Goal: Task Accomplishment & Management: Complete application form

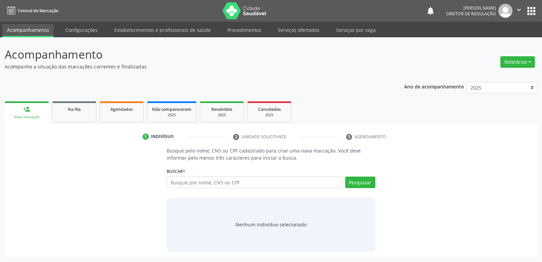
click at [191, 183] on input "text" at bounding box center [255, 183] width 176 height 12
type input "136.244.558-42"
click at [357, 182] on button "Pesquisar" at bounding box center [360, 183] width 30 height 12
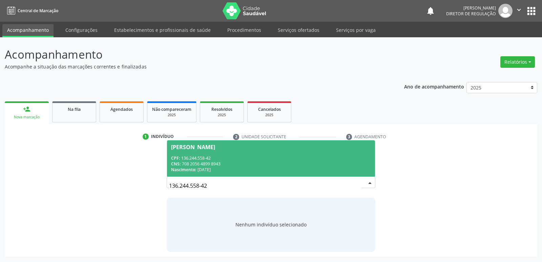
click at [227, 157] on div "CPF: 136.244.558-42" at bounding box center [271, 158] width 200 height 6
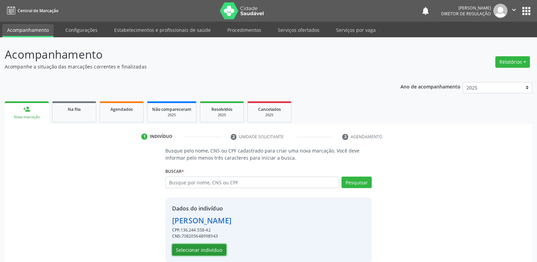
click at [215, 250] on button "Selecionar indivíduo" at bounding box center [199, 250] width 54 height 12
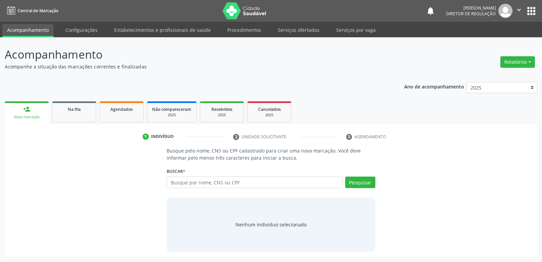
click at [183, 184] on input "text" at bounding box center [255, 183] width 176 height 12
type input "136.244.558-42"
click at [361, 183] on button "Pesquisar" at bounding box center [360, 183] width 30 height 12
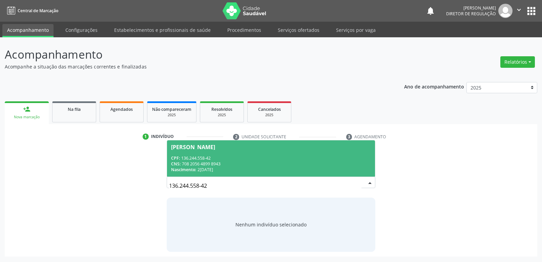
click at [204, 166] on div "CNS: 708 2056 4899 8943" at bounding box center [271, 164] width 200 height 6
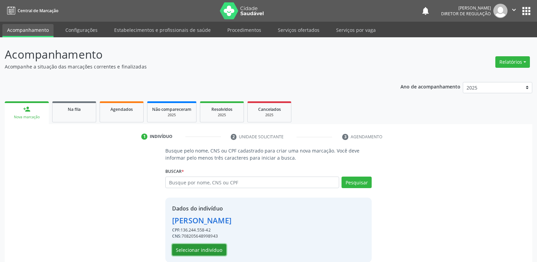
click at [208, 250] on button "Selecionar indivíduo" at bounding box center [199, 250] width 54 height 12
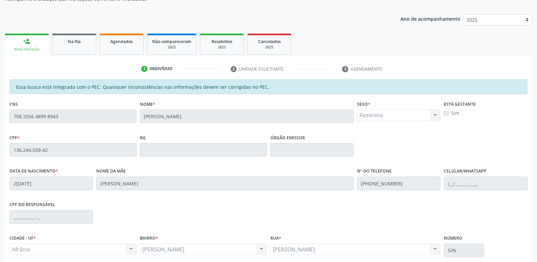
scroll to position [125, 0]
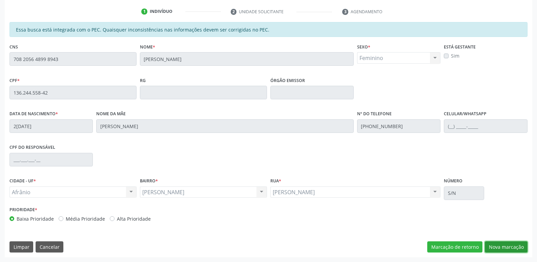
click at [512, 248] on button "Nova marcação" at bounding box center [506, 247] width 43 height 12
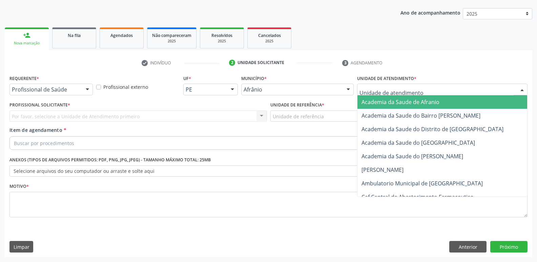
click at [425, 89] on div at bounding box center [442, 90] width 171 height 12
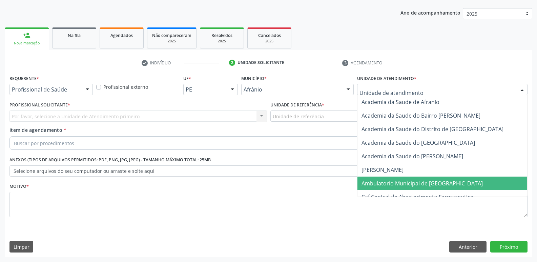
click at [422, 183] on span "Ambulatorio Municipal de [GEOGRAPHIC_DATA]" at bounding box center [422, 183] width 121 height 7
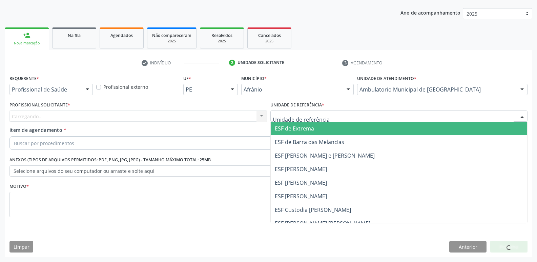
drag, startPoint x: 329, startPoint y: 116, endPoint x: 326, endPoint y: 116, distance: 3.4
click at [329, 116] on div at bounding box center [400, 117] width 258 height 12
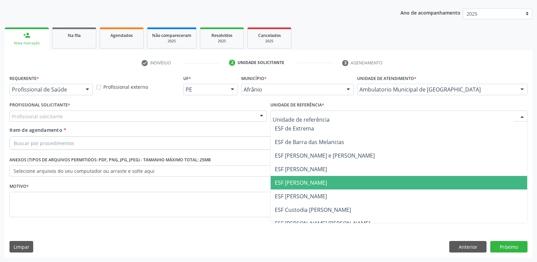
click at [330, 181] on span "ESF [PERSON_NAME]" at bounding box center [399, 183] width 257 height 14
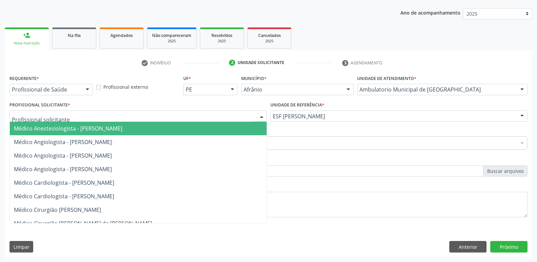
click at [225, 112] on div at bounding box center [138, 117] width 258 height 12
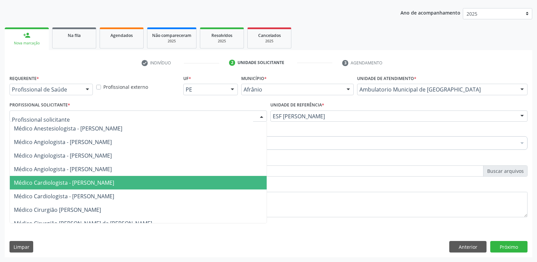
click at [216, 181] on span "Médico Cardiologista - [PERSON_NAME]" at bounding box center [138, 183] width 257 height 14
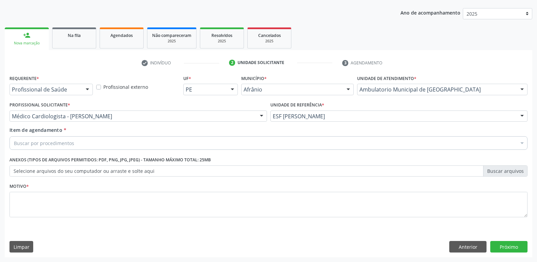
click at [163, 140] on div "Buscar por procedimentos" at bounding box center [268, 143] width 518 height 14
type input "pneumo"
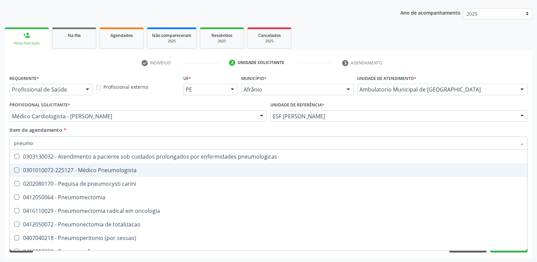
click at [141, 168] on div "0301010072-225127 - Médico Pneumologista" at bounding box center [268, 169] width 509 height 5
checkbox Pneumologista "true"
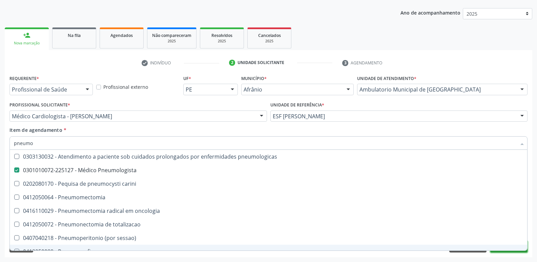
click at [499, 252] on button "Próximo" at bounding box center [508, 247] width 37 height 12
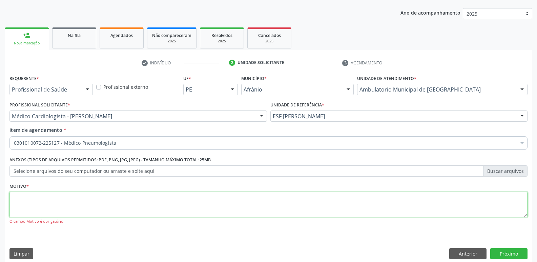
click at [222, 202] on textarea at bounding box center [268, 205] width 518 height 26
type textarea "e"
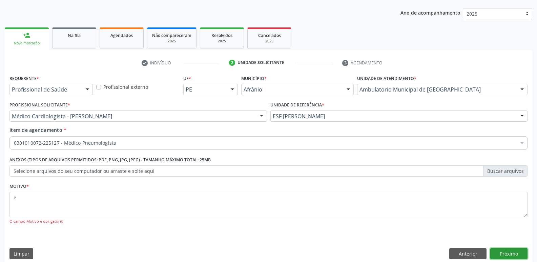
click at [510, 255] on button "Próximo" at bounding box center [508, 254] width 37 height 12
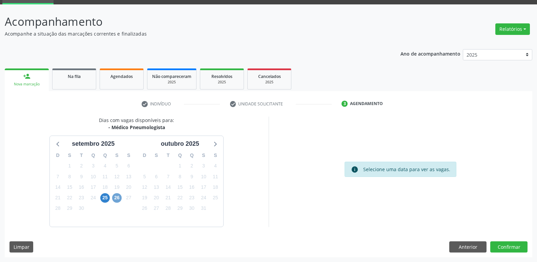
click at [113, 198] on span "26" at bounding box center [116, 197] width 9 height 9
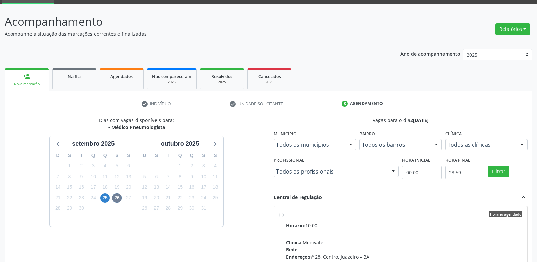
click at [286, 214] on label "Horário agendado Horário: 10:00 Clínica: Medivale Rede: -- Endereço: nº 28, Cen…" at bounding box center [404, 263] width 237 height 104
click at [282, 214] on input "Horário agendado Horário: 10:00 Clínica: Medivale Rede: -- Endereço: nº 28, Cen…" at bounding box center [281, 214] width 5 height 6
radio input "true"
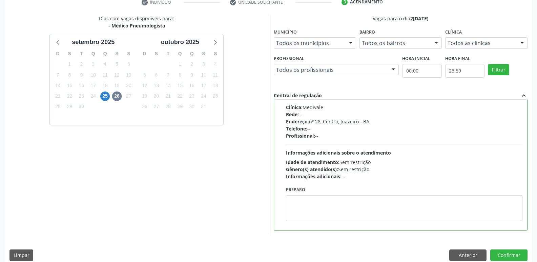
scroll to position [143, 0]
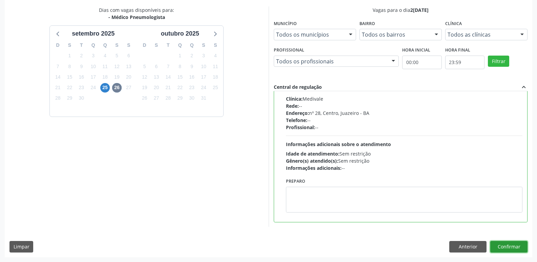
click at [504, 246] on button "Confirmar" at bounding box center [508, 247] width 37 height 12
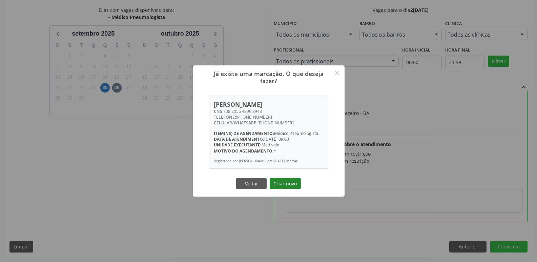
click at [286, 187] on button "Criar novo" at bounding box center [285, 184] width 31 height 12
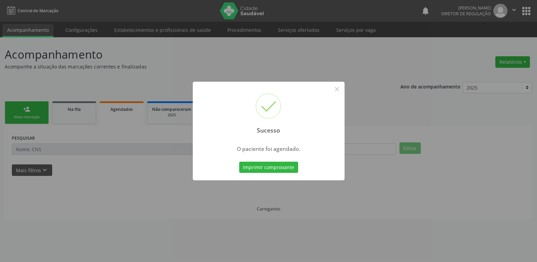
scroll to position [0, 0]
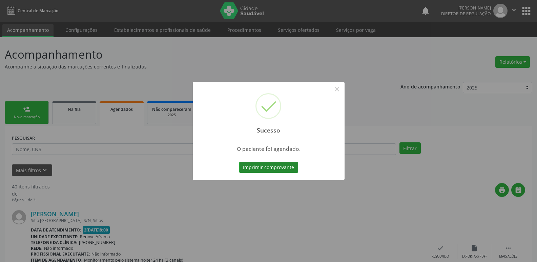
click at [286, 166] on button "Imprimir comprovante" at bounding box center [268, 168] width 59 height 12
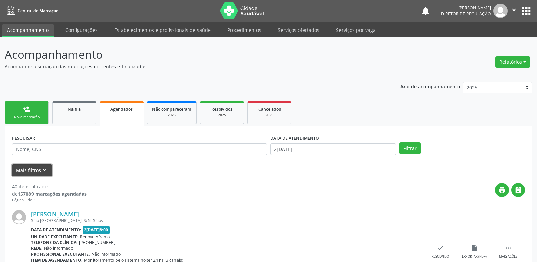
click at [41, 173] on icon "keyboard_arrow_down" at bounding box center [44, 169] width 7 height 7
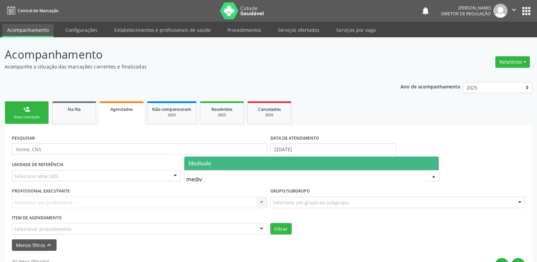
type input "mediva"
click at [211, 165] on span "Medivale" at bounding box center [199, 163] width 23 height 7
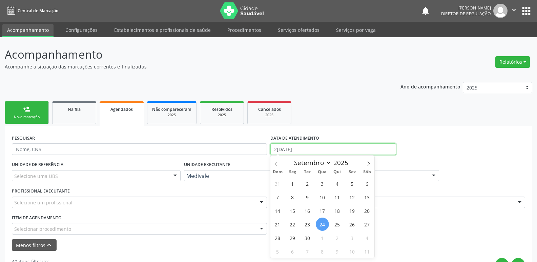
click at [318, 148] on input "24/09/2025" at bounding box center [334, 149] width 126 height 12
click at [351, 225] on span "26" at bounding box center [352, 224] width 13 height 13
type input "26/09/2025"
click at [351, 225] on span "26" at bounding box center [352, 224] width 13 height 13
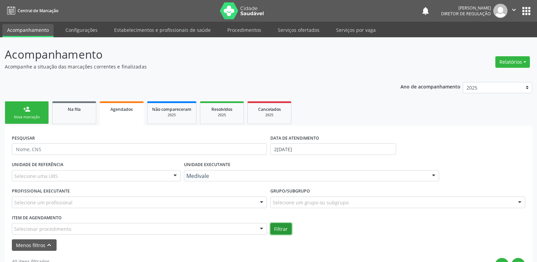
click at [283, 229] on button "Filtrar" at bounding box center [281, 229] width 21 height 12
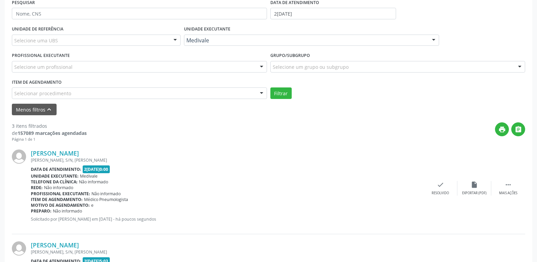
scroll to position [169, 0]
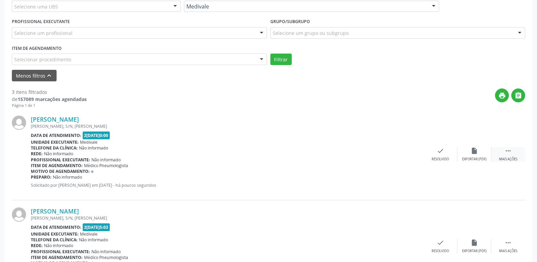
click at [506, 150] on icon "" at bounding box center [508, 150] width 7 height 7
click at [376, 153] on icon "print" at bounding box center [372, 150] width 7 height 7
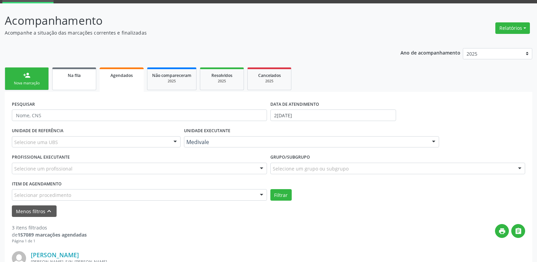
scroll to position [0, 0]
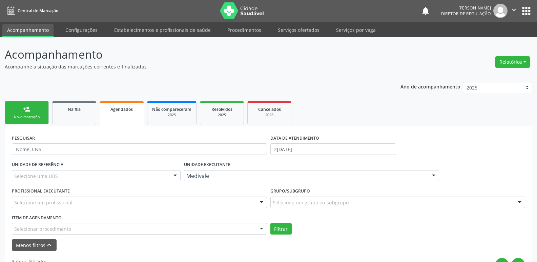
click at [38, 116] on div "Nova marcação" at bounding box center [27, 117] width 34 height 5
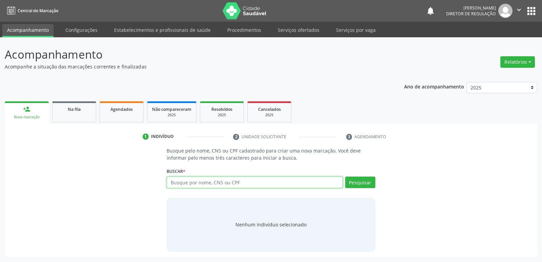
click at [192, 184] on input "text" at bounding box center [255, 183] width 176 height 12
paste input "136.244.558-42"
type input "136.244.558-42"
click at [362, 181] on button "Pesquisar" at bounding box center [360, 183] width 30 height 12
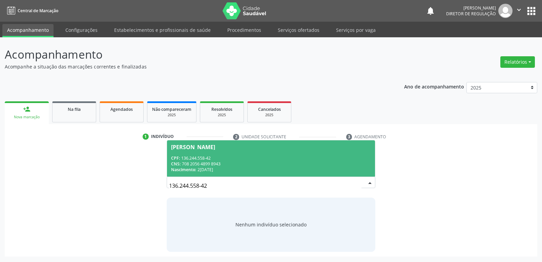
click at [216, 167] on div "Nascimento: 25/04/1964" at bounding box center [271, 170] width 200 height 6
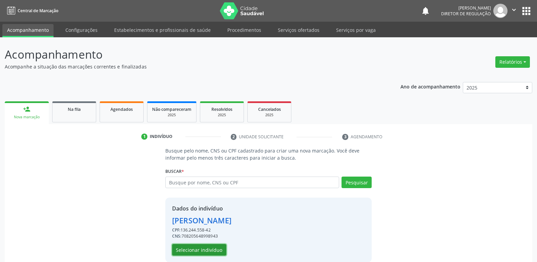
click at [217, 249] on button "Selecionar indivíduo" at bounding box center [199, 250] width 54 height 12
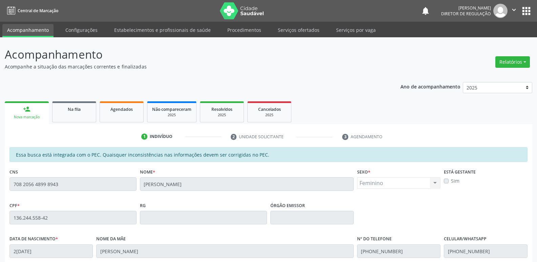
scroll to position [125, 0]
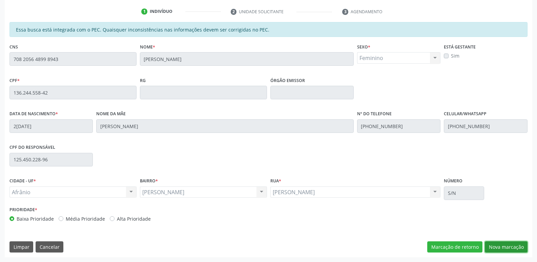
click at [505, 246] on button "Nova marcação" at bounding box center [506, 247] width 43 height 12
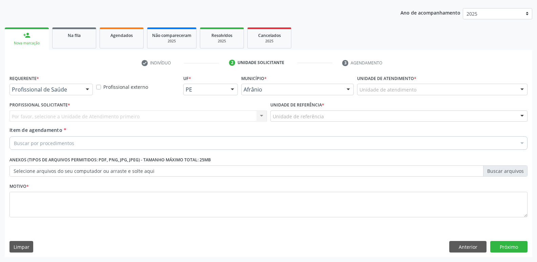
click at [446, 89] on div "Unidade de atendimento" at bounding box center [442, 90] width 171 height 12
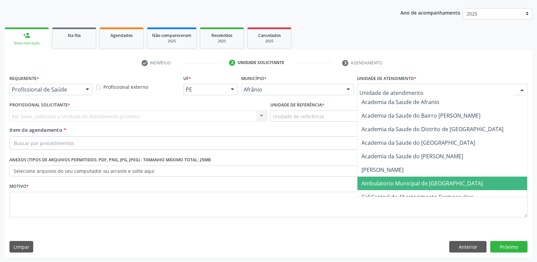
drag, startPoint x: 431, startPoint y: 186, endPoint x: 418, endPoint y: 174, distance: 17.8
click at [431, 186] on span "Ambulatorio Municipal de [GEOGRAPHIC_DATA]" at bounding box center [422, 183] width 121 height 7
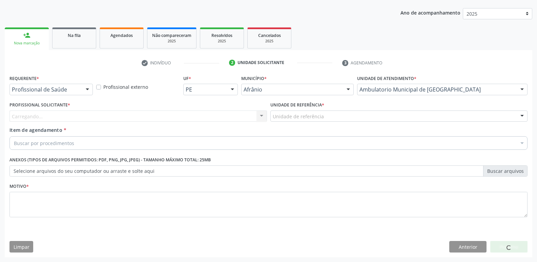
click at [343, 113] on div "Unidade de referência" at bounding box center [400, 117] width 258 height 12
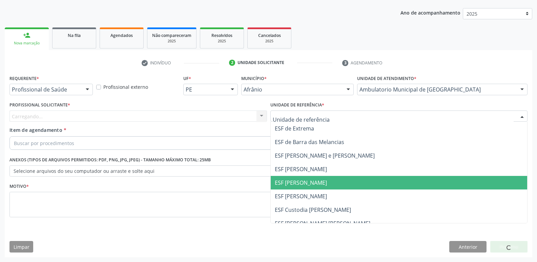
drag, startPoint x: 330, startPoint y: 180, endPoint x: 313, endPoint y: 177, distance: 18.3
click at [330, 181] on span "ESF [PERSON_NAME]" at bounding box center [399, 183] width 257 height 14
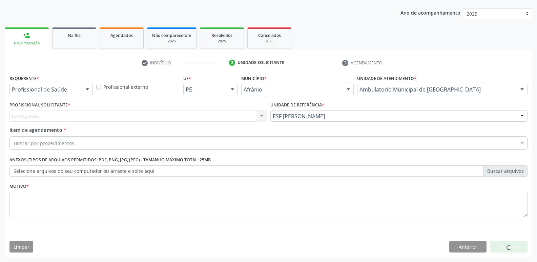
click at [227, 139] on div "Buscar por procedimentos" at bounding box center [268, 143] width 518 height 14
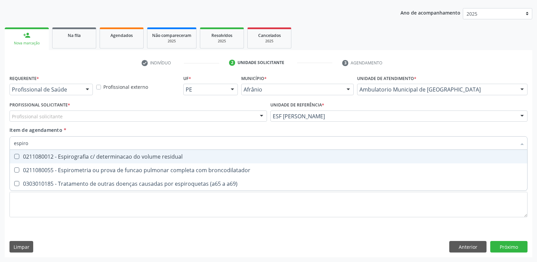
type input "espirom"
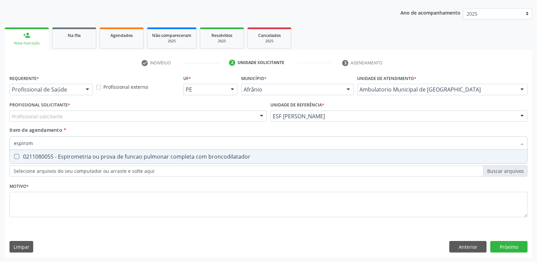
click at [176, 156] on div "0211080055 - Espirometria ou prova de funcao pulmonar completa com broncodilata…" at bounding box center [268, 156] width 509 height 5
checkbox broncodilatador "true"
click at [138, 115] on div "Profissional solicitante" at bounding box center [138, 117] width 258 height 12
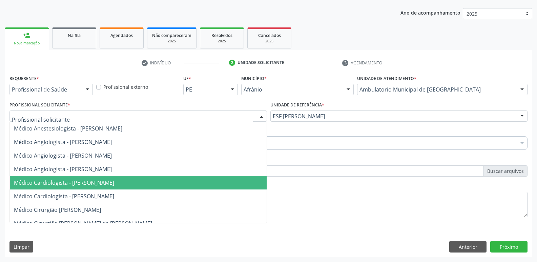
click at [114, 181] on span "Médico Cardiologista - [PERSON_NAME]" at bounding box center [64, 182] width 100 height 7
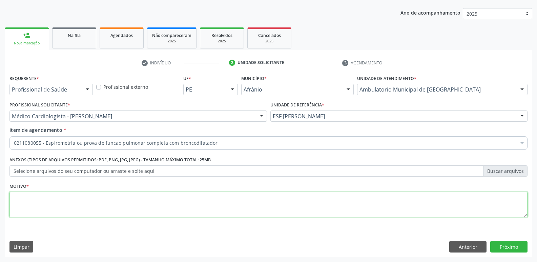
click at [134, 202] on textarea at bounding box center [268, 205] width 518 height 26
type textarea "q"
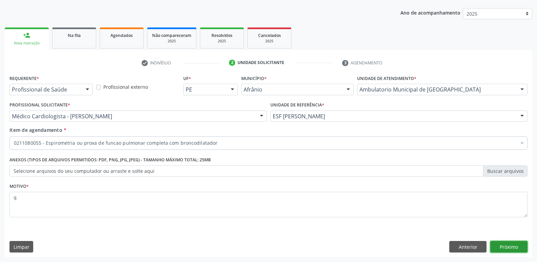
click at [507, 248] on button "Próximo" at bounding box center [508, 247] width 37 height 12
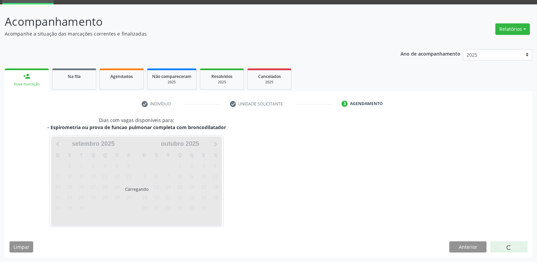
scroll to position [33, 0]
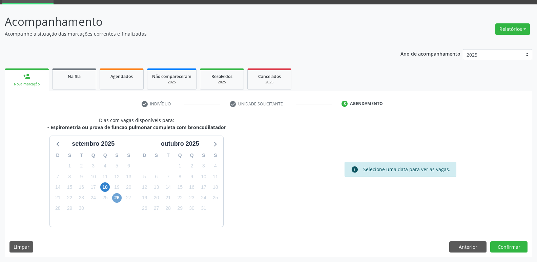
click at [119, 195] on span "26" at bounding box center [116, 197] width 9 height 9
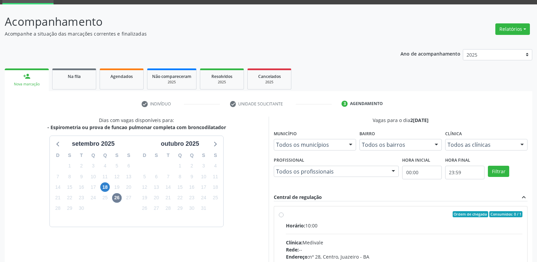
click at [344, 218] on label "Ordem de chegada Consumidos: 0 / 1 Horário: 10:00 Clínica: Medivale Rede: -- En…" at bounding box center [404, 263] width 237 height 104
click at [284, 217] on input "Ordem de chegada Consumidos: 0 / 1 Horário: 10:00 Clínica: Medivale Rede: -- En…" at bounding box center [281, 214] width 5 height 6
radio input "true"
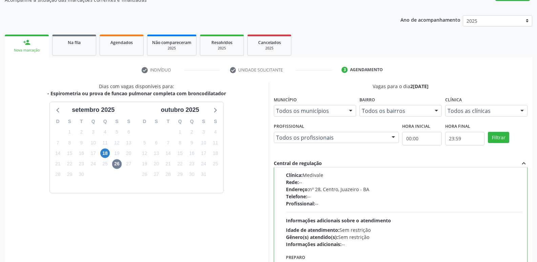
scroll to position [143, 0]
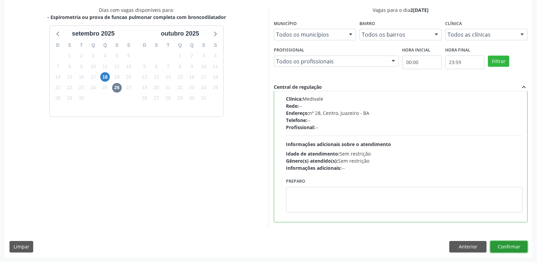
click at [508, 244] on button "Confirmar" at bounding box center [508, 247] width 37 height 12
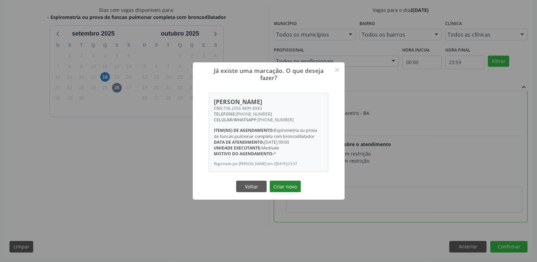
click at [280, 189] on button "Criar novo" at bounding box center [285, 187] width 31 height 12
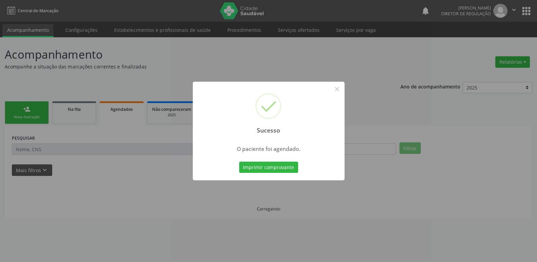
scroll to position [0, 0]
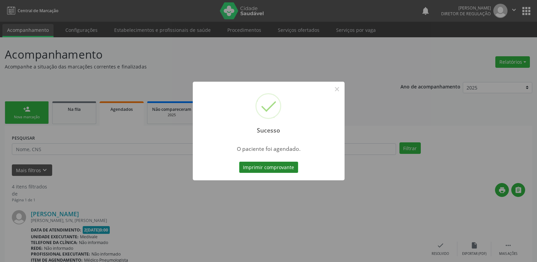
click at [282, 171] on button "Imprimir comprovante" at bounding box center [268, 168] width 59 height 12
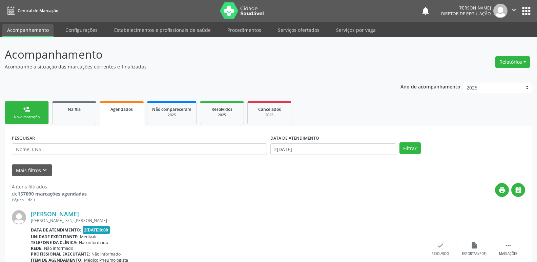
click at [37, 111] on link "person_add Nova marcação" at bounding box center [27, 112] width 44 height 23
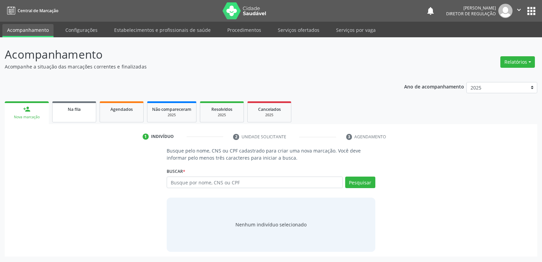
click at [82, 111] on div "Na fila" at bounding box center [74, 108] width 34 height 7
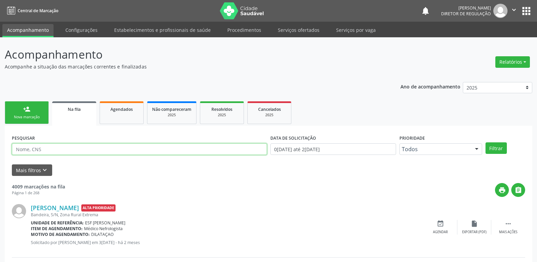
click at [85, 148] on input "text" at bounding box center [139, 149] width 255 height 12
type input "709201279319336"
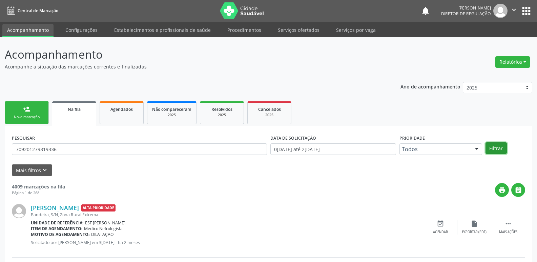
click at [501, 151] on button "Filtrar" at bounding box center [496, 148] width 21 height 12
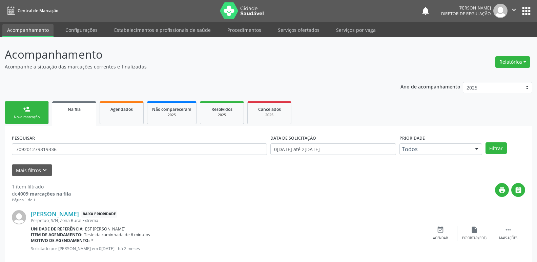
scroll to position [13, 0]
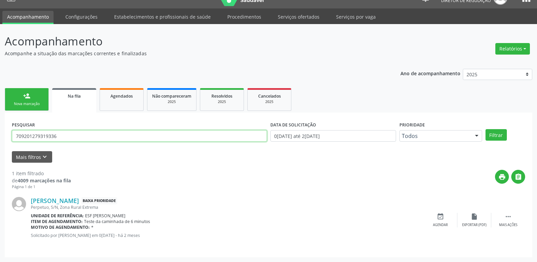
drag, startPoint x: 62, startPoint y: 138, endPoint x: 14, endPoint y: 136, distance: 47.8
click at [14, 136] on input "709201279319336" at bounding box center [139, 136] width 255 height 12
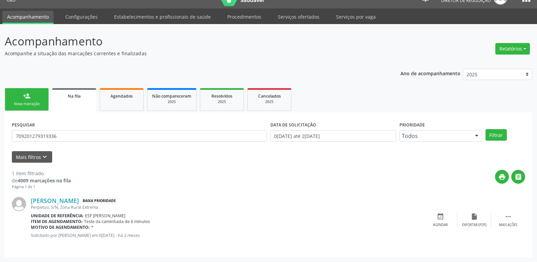
click at [36, 105] on div "Nova marcação" at bounding box center [27, 103] width 34 height 5
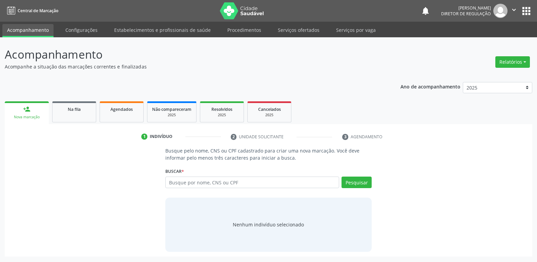
scroll to position [0, 0]
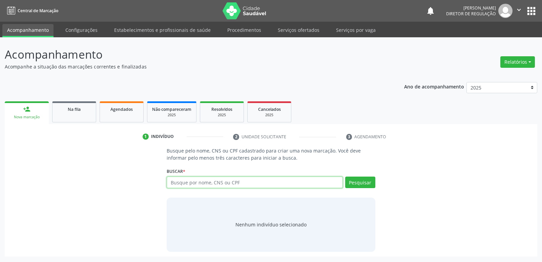
click at [183, 184] on input "text" at bounding box center [255, 183] width 176 height 12
paste input "709201279319336"
type input "709201279319336"
click at [361, 183] on button "Pesquisar" at bounding box center [360, 183] width 30 height 12
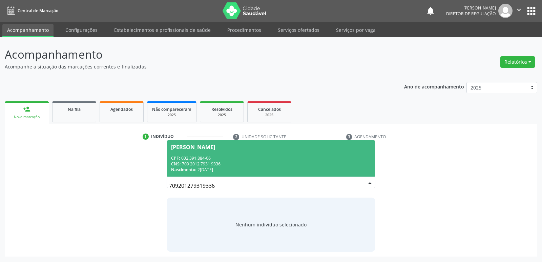
click at [208, 165] on div "CNS: 709 2012 7931 9336" at bounding box center [271, 164] width 200 height 6
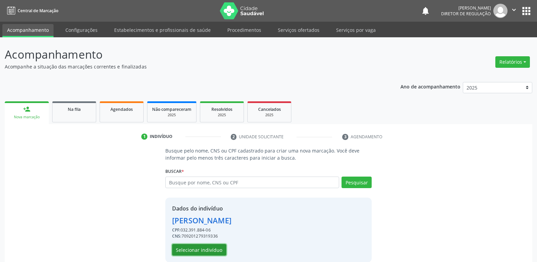
click at [219, 251] on button "Selecionar indivíduo" at bounding box center [199, 250] width 54 height 12
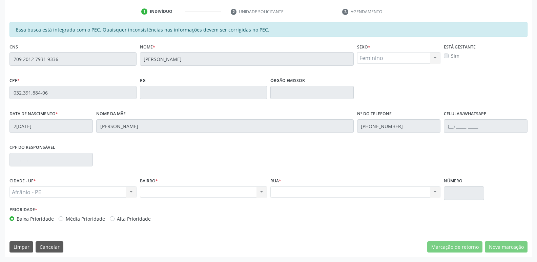
scroll to position [23, 0]
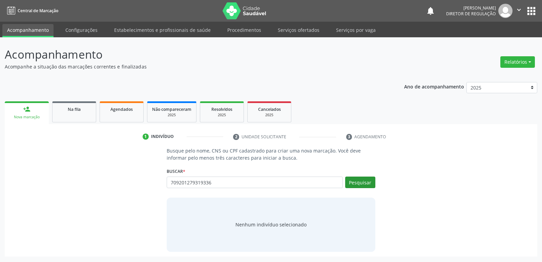
type input "709201279319336"
click at [366, 185] on button "Pesquisar" at bounding box center [360, 183] width 30 height 12
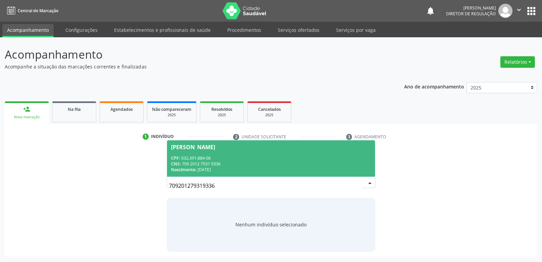
click at [203, 162] on div "CNS: 709 2012 7931 9336" at bounding box center [271, 164] width 200 height 6
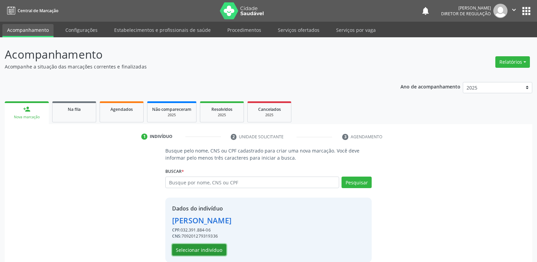
click at [208, 248] on button "Selecionar indivíduo" at bounding box center [199, 250] width 54 height 12
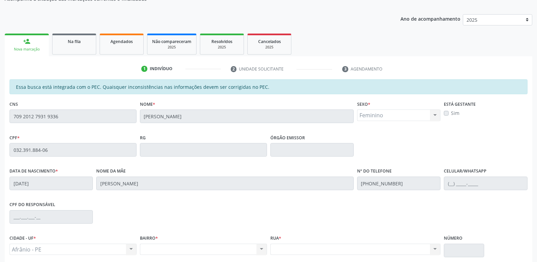
scroll to position [125, 0]
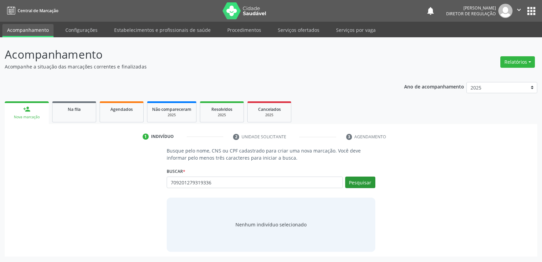
type input "709201279319336"
click at [357, 183] on button "Pesquisar" at bounding box center [360, 183] width 30 height 12
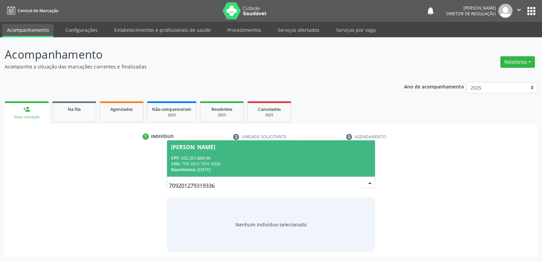
click at [196, 162] on div "CNS: 709 2012 7931 9336" at bounding box center [271, 164] width 200 height 6
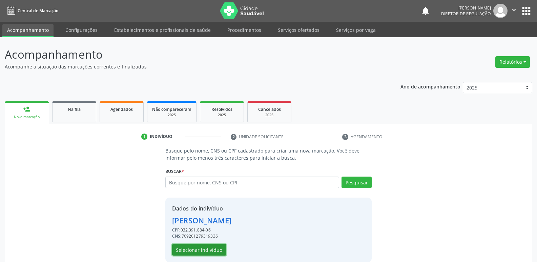
click at [205, 250] on button "Selecionar indivíduo" at bounding box center [199, 250] width 54 height 12
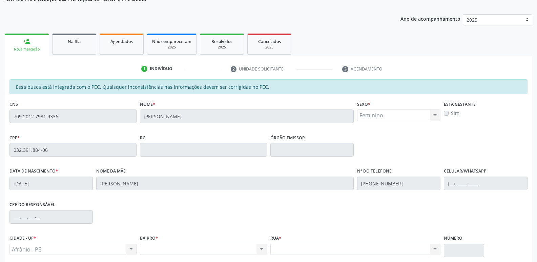
scroll to position [125, 0]
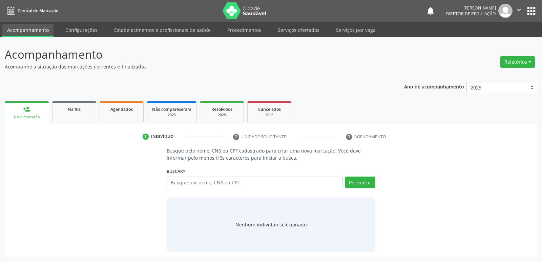
click at [200, 181] on input "text" at bounding box center [255, 183] width 176 height 12
type input "709201279319336"
click at [355, 183] on button "Pesquisar" at bounding box center [360, 183] width 30 height 12
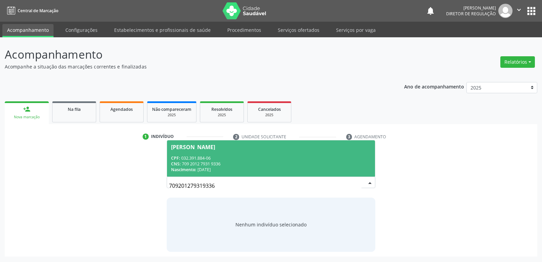
click at [221, 167] on div "Nascimento: [DATE]" at bounding box center [271, 170] width 200 height 6
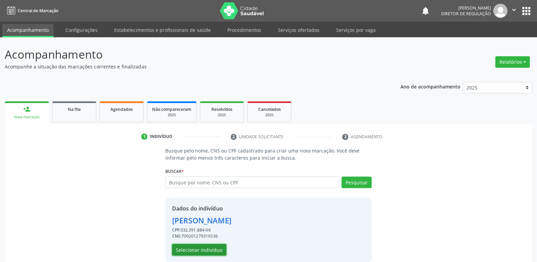
click at [216, 250] on button "Selecionar indivíduo" at bounding box center [199, 250] width 54 height 12
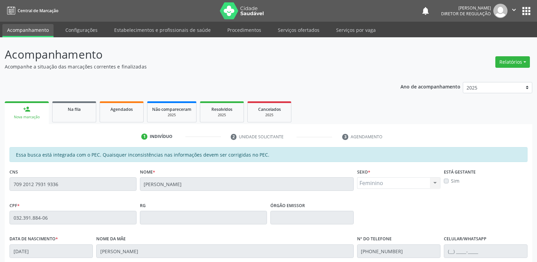
scroll to position [102, 0]
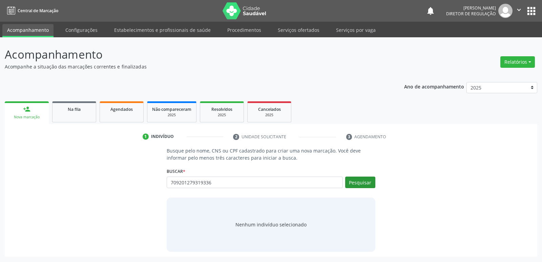
type input "709201279319336"
click at [359, 185] on button "Pesquisar" at bounding box center [360, 183] width 30 height 12
type input "709201279319336"
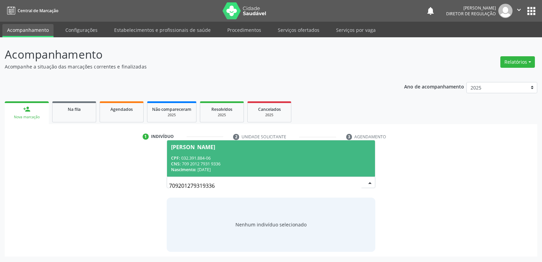
click at [218, 172] on div "Nascimento: [DATE]" at bounding box center [271, 170] width 200 height 6
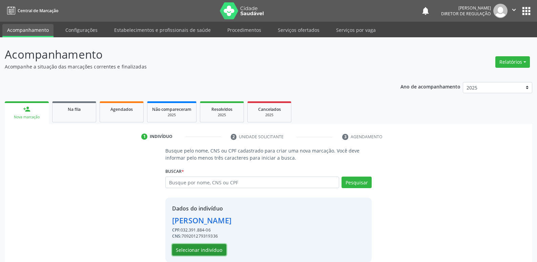
click at [216, 251] on button "Selecionar indivíduo" at bounding box center [199, 250] width 54 height 12
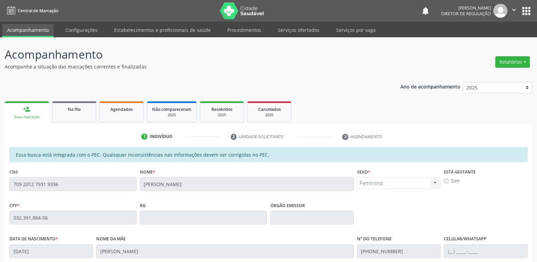
scroll to position [125, 0]
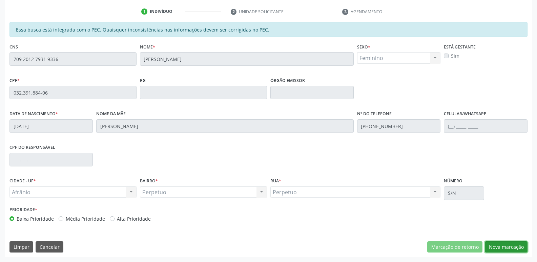
click at [498, 244] on button "Nova marcação" at bounding box center [506, 247] width 43 height 12
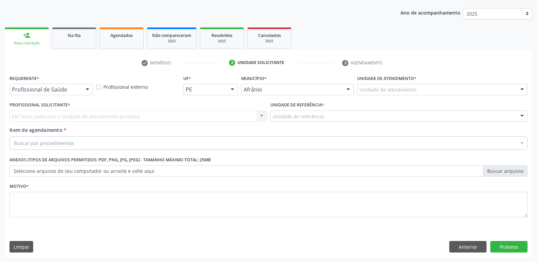
scroll to position [74, 0]
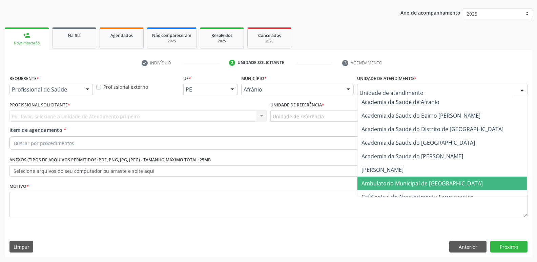
click at [403, 185] on span "Ambulatorio Municipal de [GEOGRAPHIC_DATA]" at bounding box center [422, 183] width 121 height 7
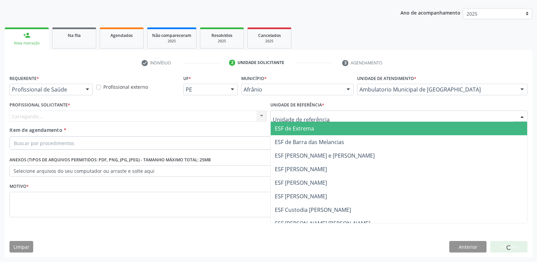
click at [329, 119] on div at bounding box center [400, 117] width 258 height 12
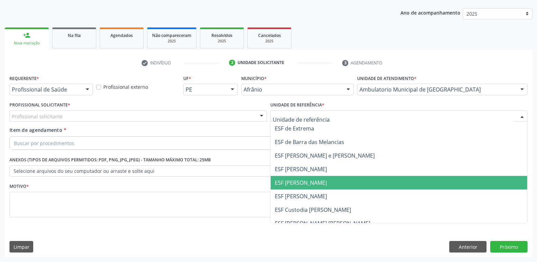
click at [319, 186] on span "ESF [PERSON_NAME]" at bounding box center [399, 183] width 257 height 14
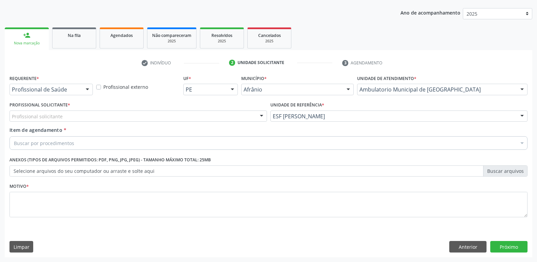
click at [219, 114] on div "Profissional solicitante" at bounding box center [138, 117] width 258 height 12
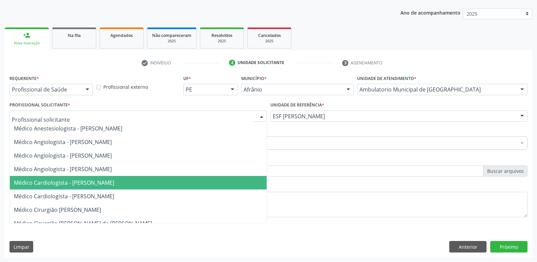
click at [200, 183] on span "Médico Cardiologista - [PERSON_NAME]" at bounding box center [138, 183] width 257 height 14
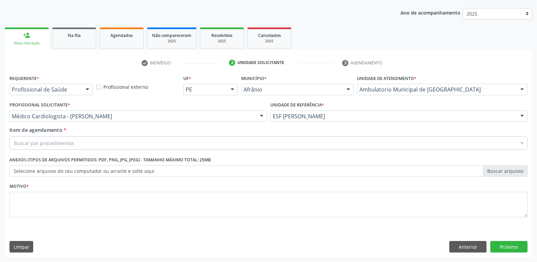
click at [153, 140] on div "Buscar por procedimentos" at bounding box center [268, 143] width 518 height 14
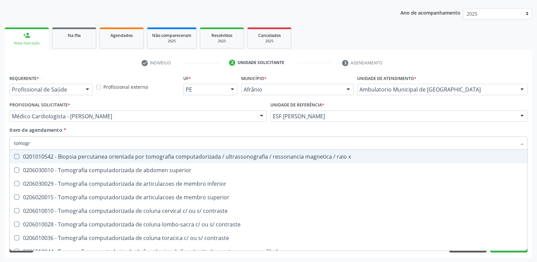
type input "tomogra"
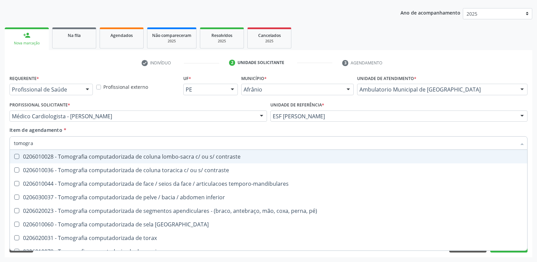
scroll to position [102, 0]
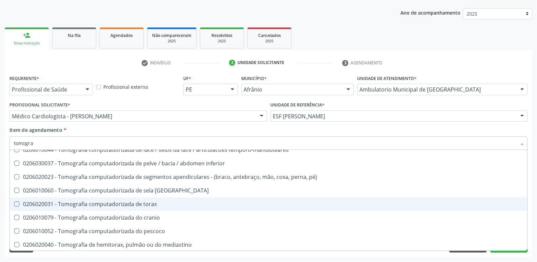
click at [150, 204] on div "0206020031 - Tomografia computadorizada de torax" at bounding box center [268, 203] width 509 height 5
checkbox torax "true"
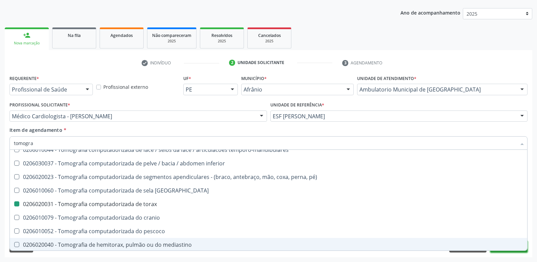
click at [515, 251] on button "Próximo" at bounding box center [508, 247] width 37 height 12
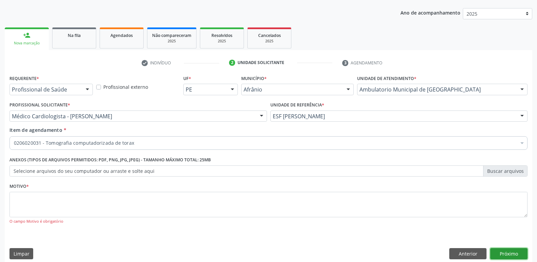
scroll to position [0, 0]
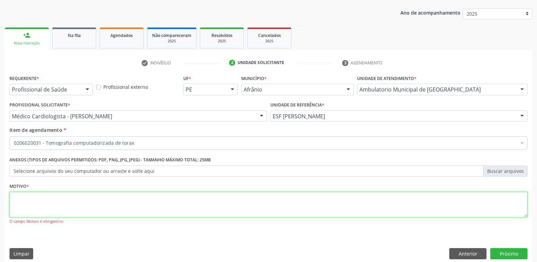
click at [237, 204] on textarea at bounding box center [268, 205] width 518 height 26
type textarea "-*"
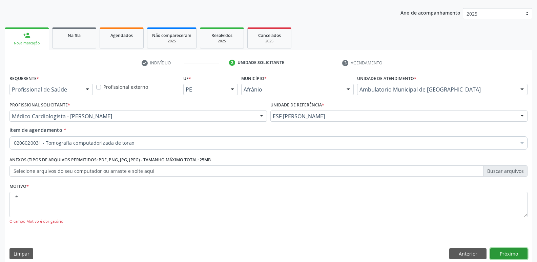
click at [508, 255] on button "Próximo" at bounding box center [508, 254] width 37 height 12
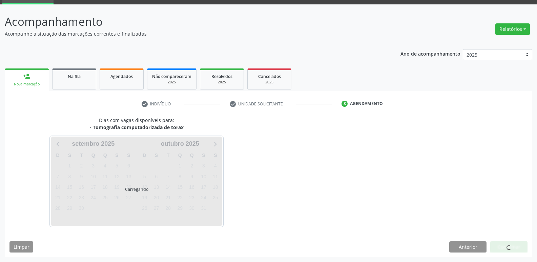
scroll to position [33, 0]
